Goal: Task Accomplishment & Management: Manage account settings

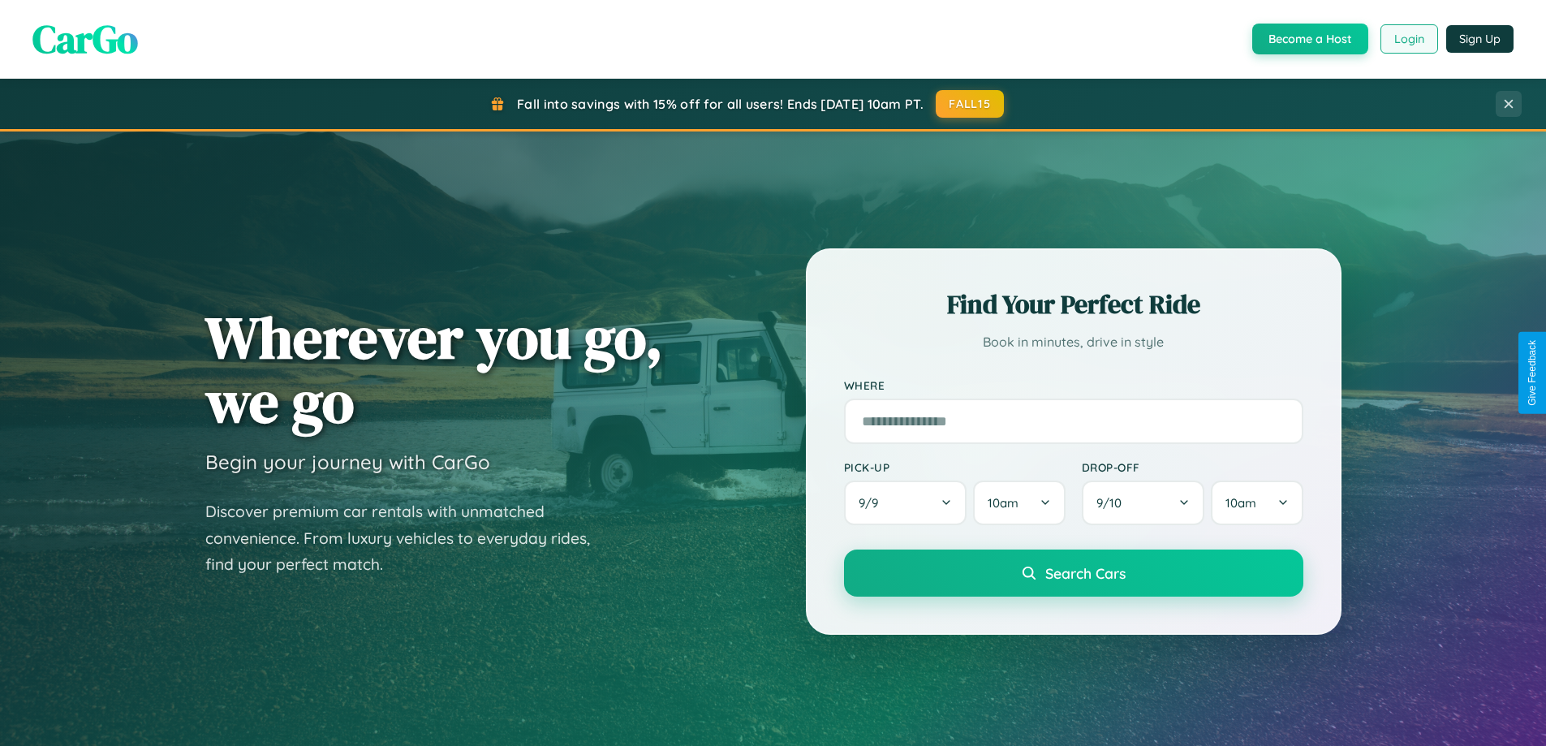
click at [1408, 39] on button "Login" at bounding box center [1410, 38] width 58 height 29
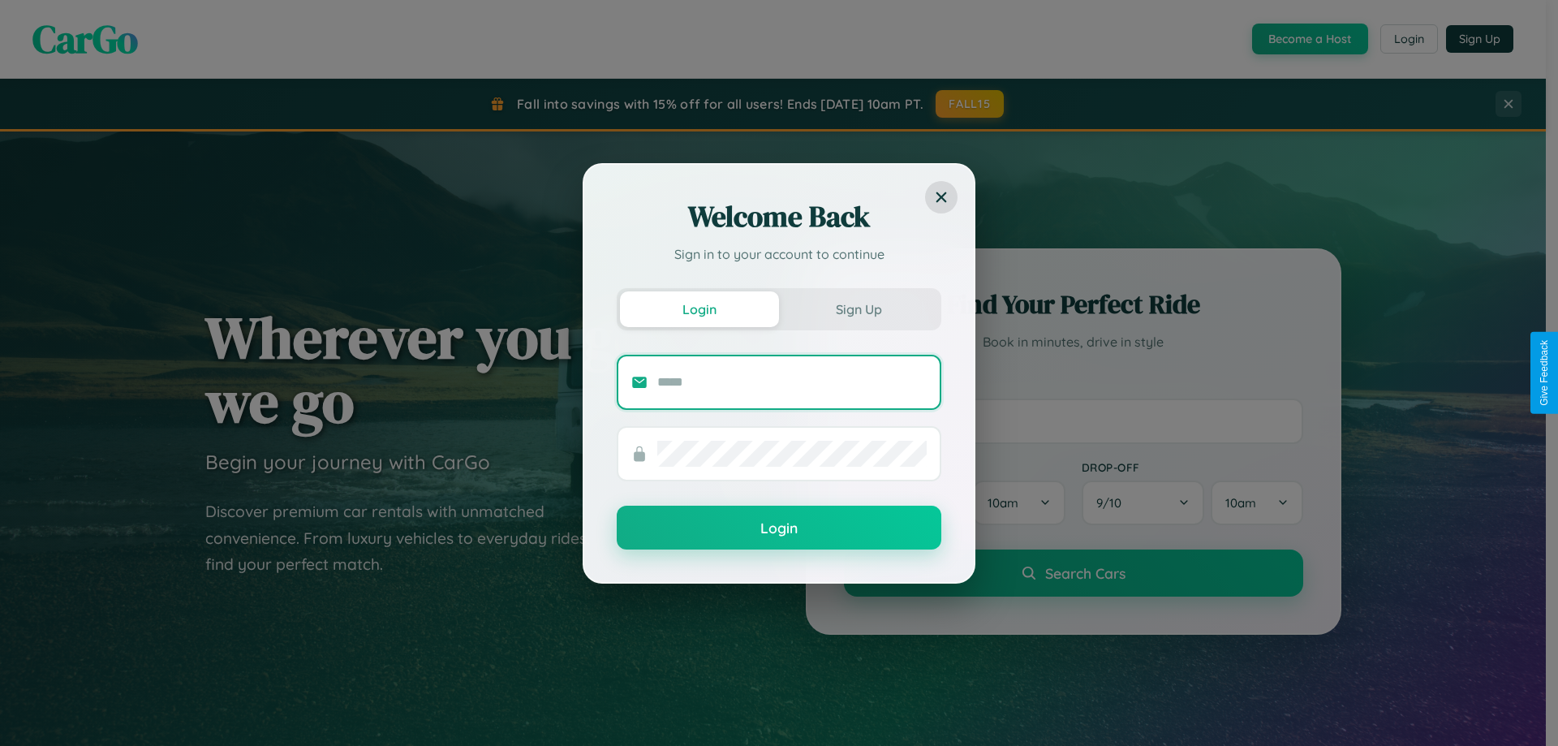
click at [792, 382] on input "text" at bounding box center [791, 382] width 269 height 26
type input "**********"
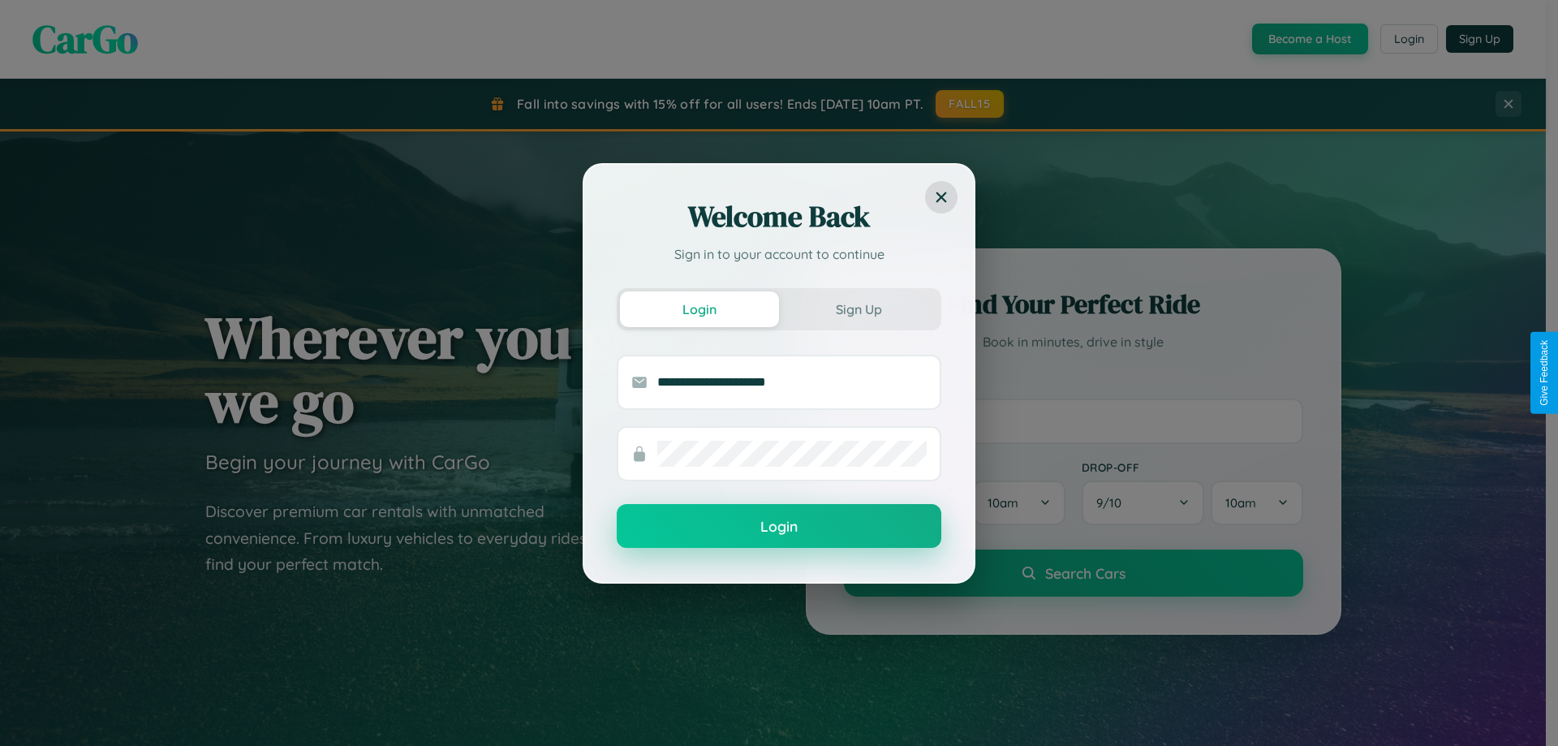
click at [779, 527] on button "Login" at bounding box center [779, 526] width 325 height 44
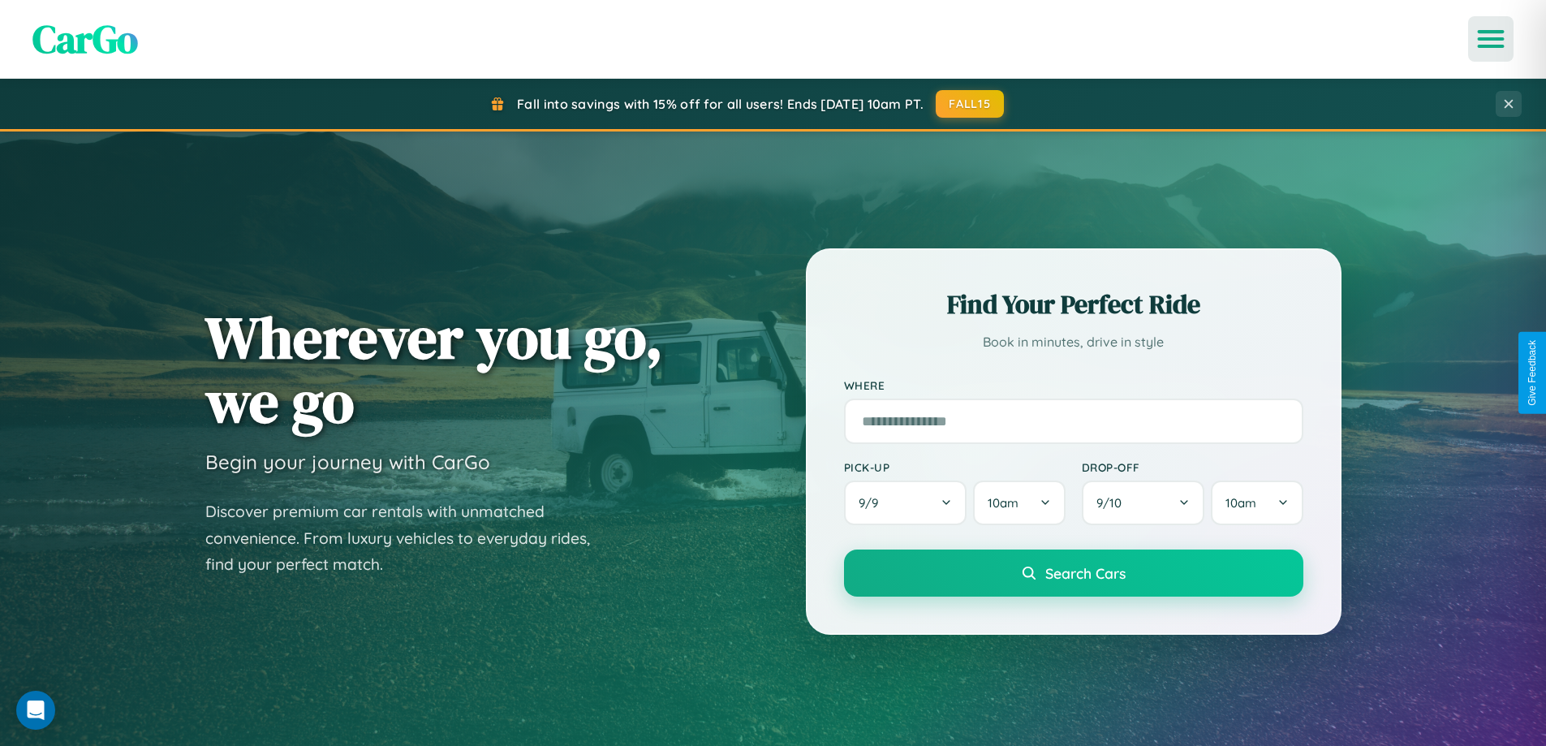
click at [1491, 39] on icon "Open menu" at bounding box center [1492, 39] width 24 height 15
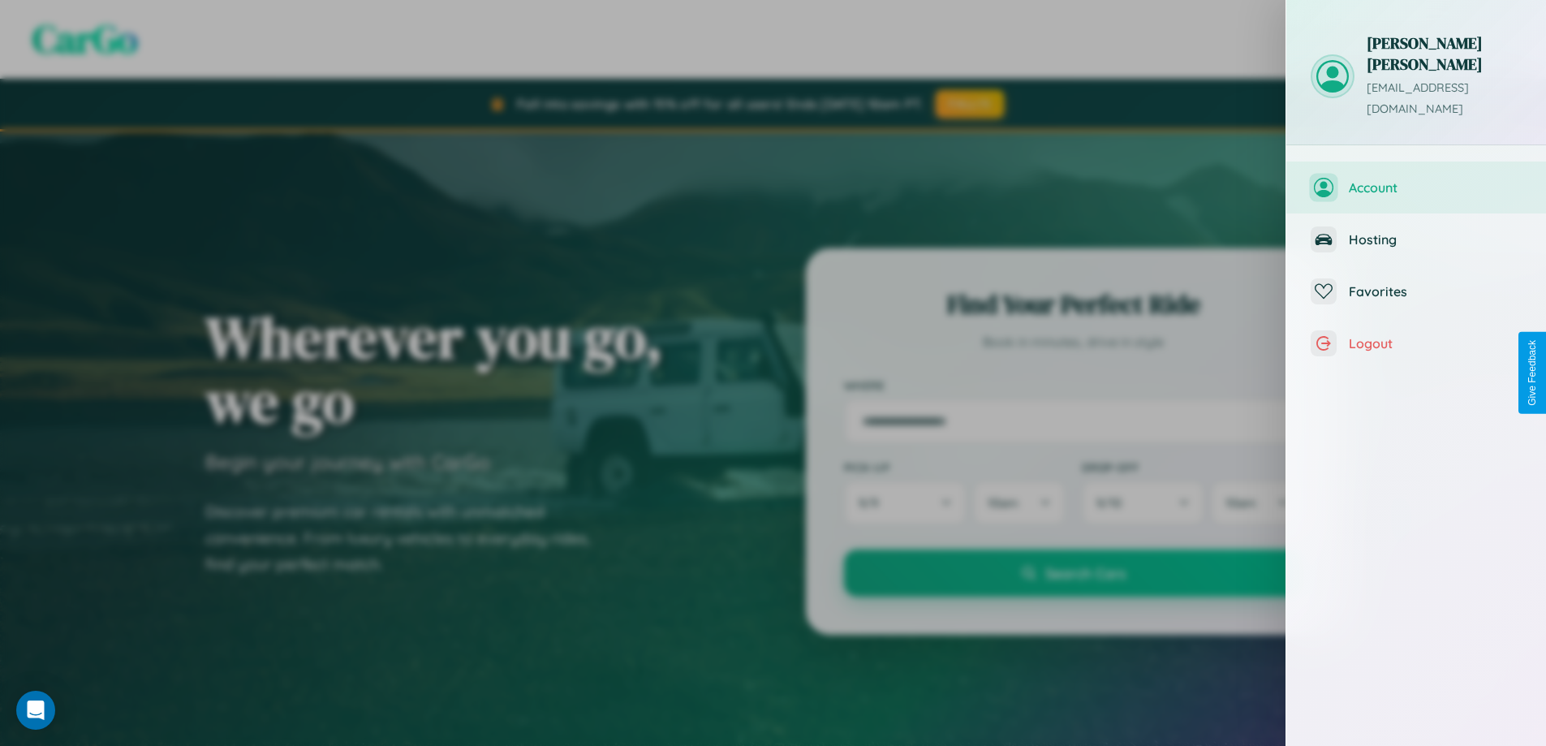
click at [1416, 179] on span "Account" at bounding box center [1435, 187] width 173 height 16
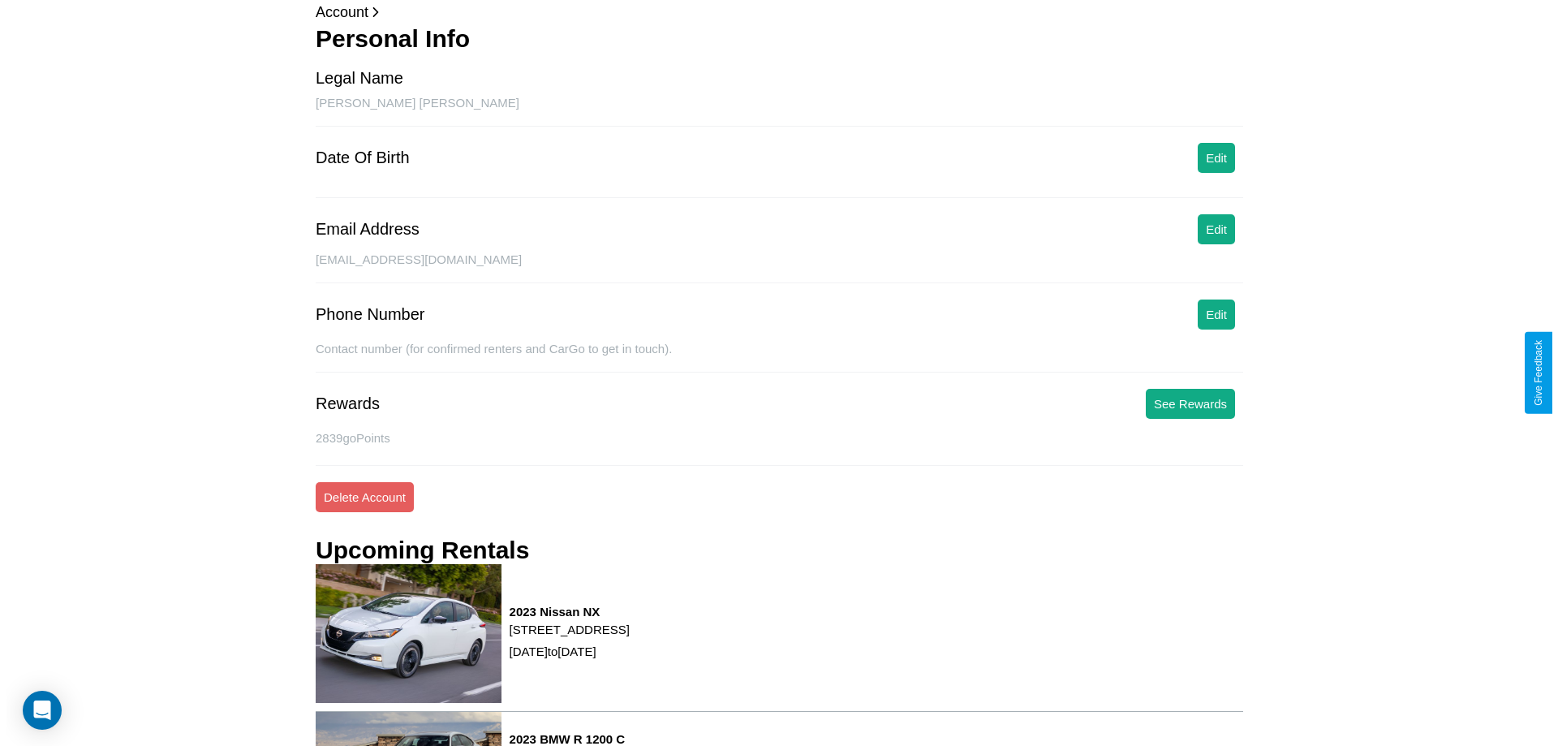
scroll to position [206, 0]
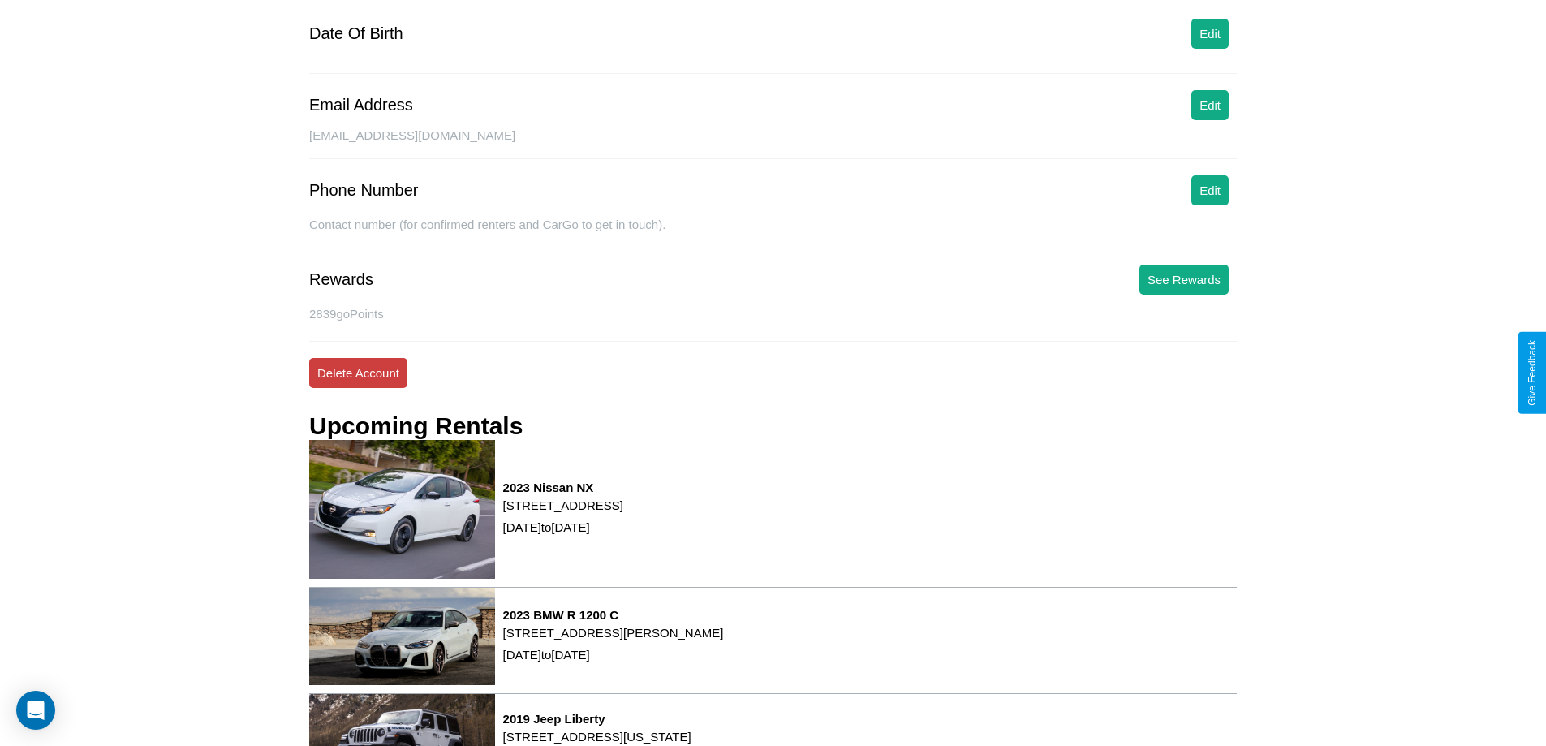
click at [358, 373] on button "Delete Account" at bounding box center [358, 373] width 98 height 30
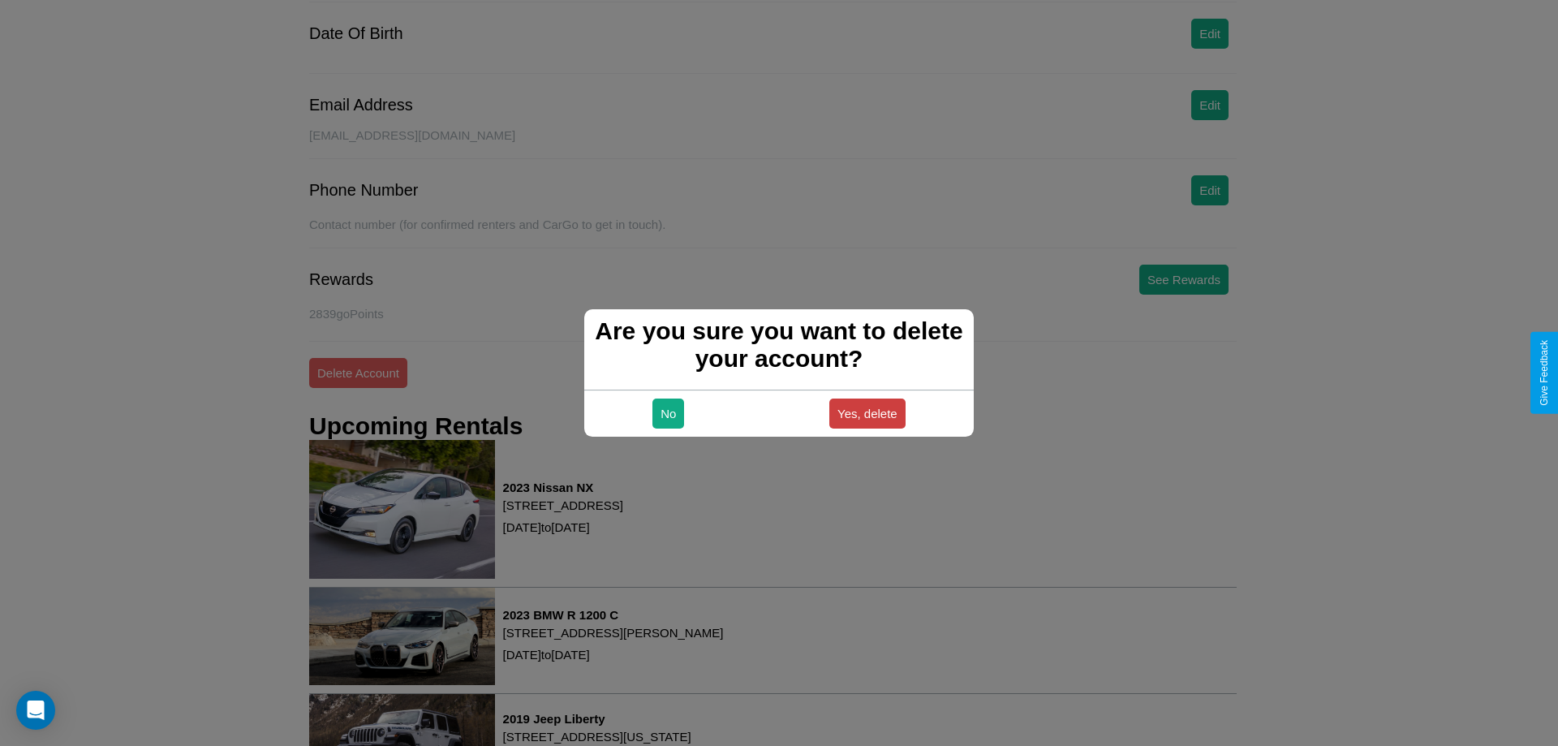
click at [867, 413] on button "Yes, delete" at bounding box center [868, 414] width 76 height 30
